Goal: Ask a question

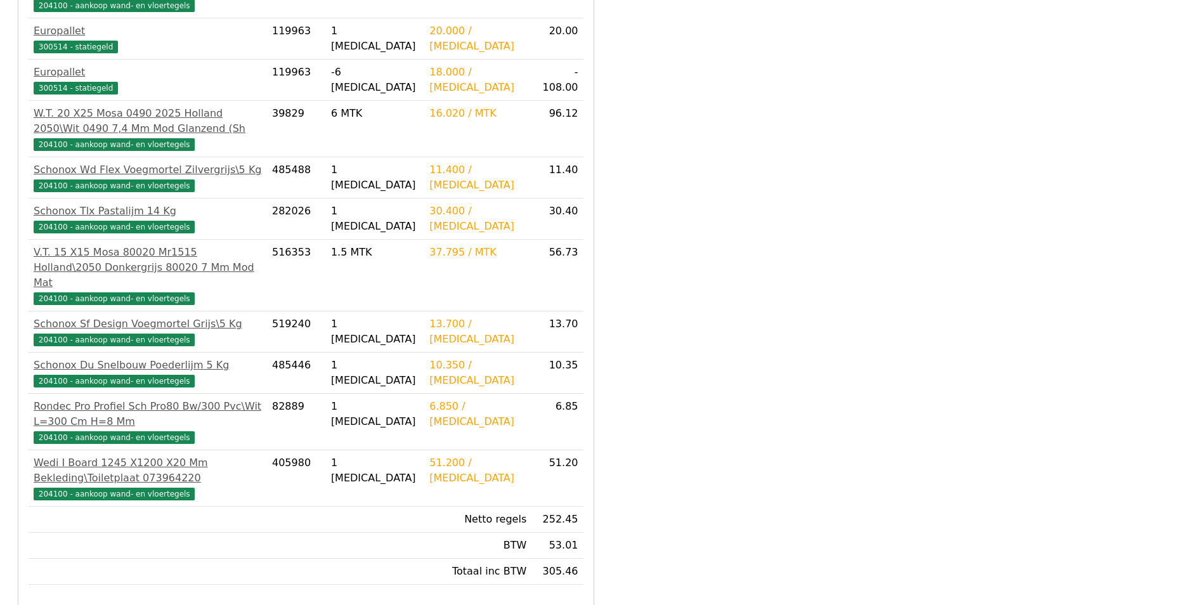
scroll to position [402, 0]
